Goal: Task Accomplishment & Management: Manage account settings

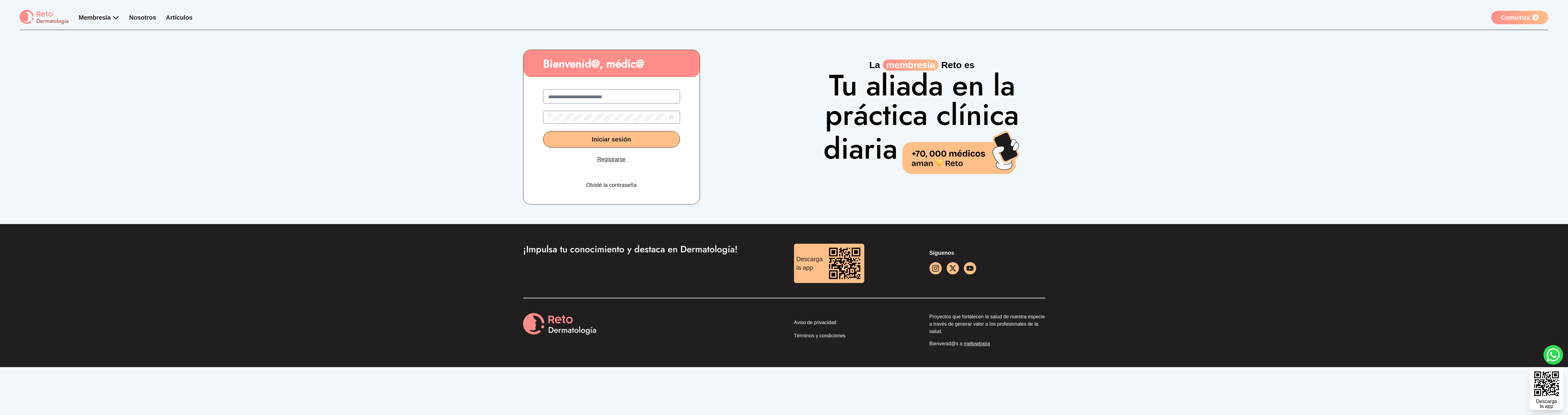
click at [635, 110] on div "Iniciar sesión Registrarse Olvidé la contraseña" at bounding box center [611, 142] width 176 height 125
click at [628, 101] on input "text" at bounding box center [611, 97] width 126 height 7
type input "**********"
click at [545, 131] on button "Iniciar sesión" at bounding box center [614, 139] width 137 height 16
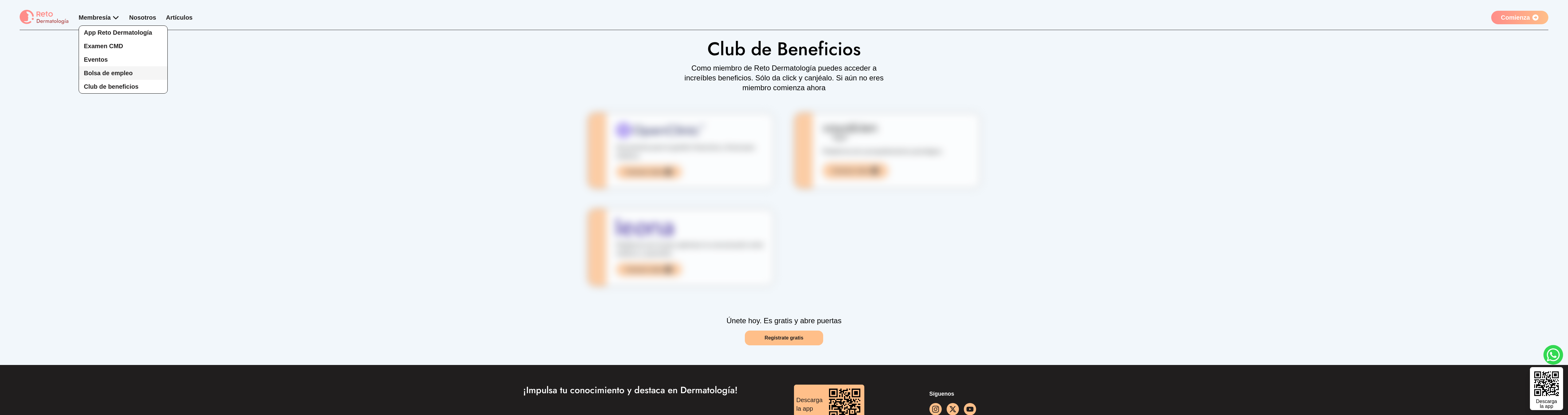
click at [142, 77] on link "Bolsa de empleo" at bounding box center [123, 73] width 89 height 13
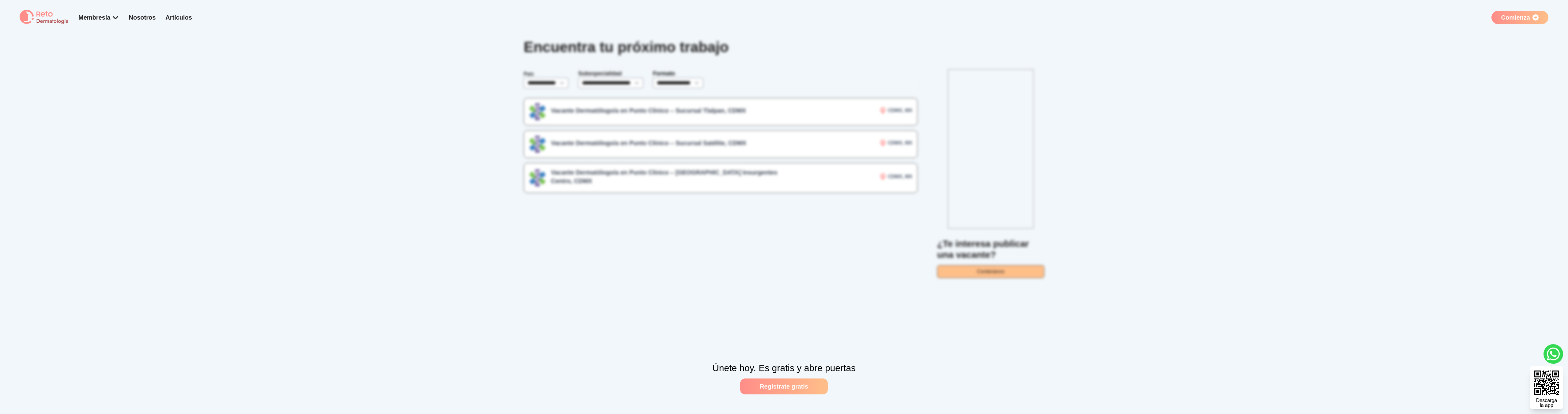
click at [803, 395] on div "Únete [DATE]. Es gratis y abre puertas Regístrate gratis" at bounding box center [784, 386] width 1568 height 57
click at [803, 393] on link "Regístrate gratis" at bounding box center [784, 387] width 88 height 16
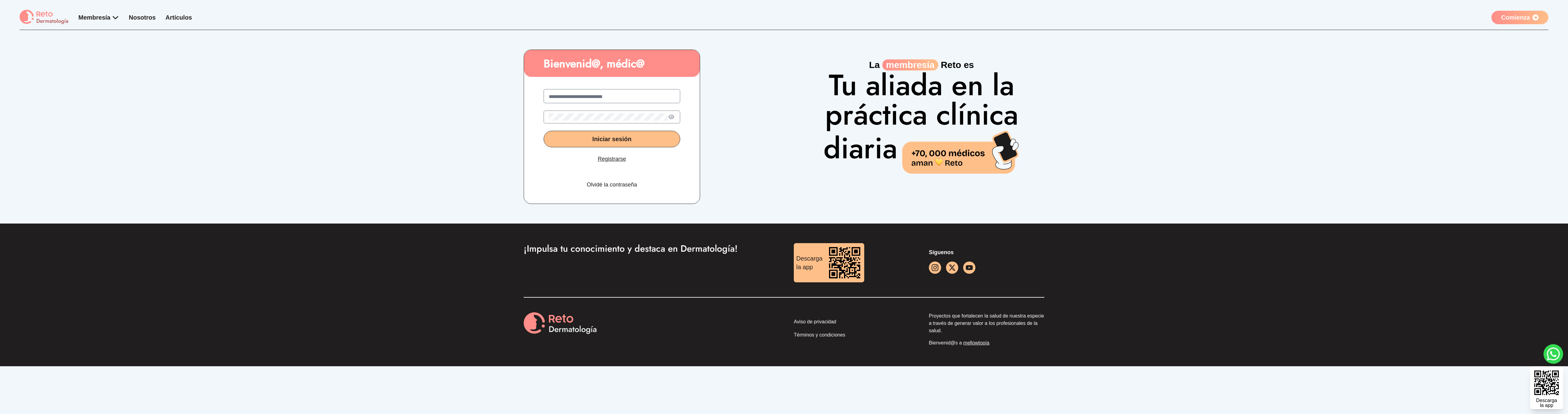
click at [483, 22] on div "Membresía App Reto Dermatología Examen CMD Eventos Bolsa de empleo Club de bene…" at bounding box center [784, 19] width 1529 height 20
click at [587, 95] on input "text" at bounding box center [612, 97] width 126 height 7
type input "**********"
click at [544, 131] on button "Iniciar sesión" at bounding box center [612, 139] width 136 height 16
